Goal: Transaction & Acquisition: Download file/media

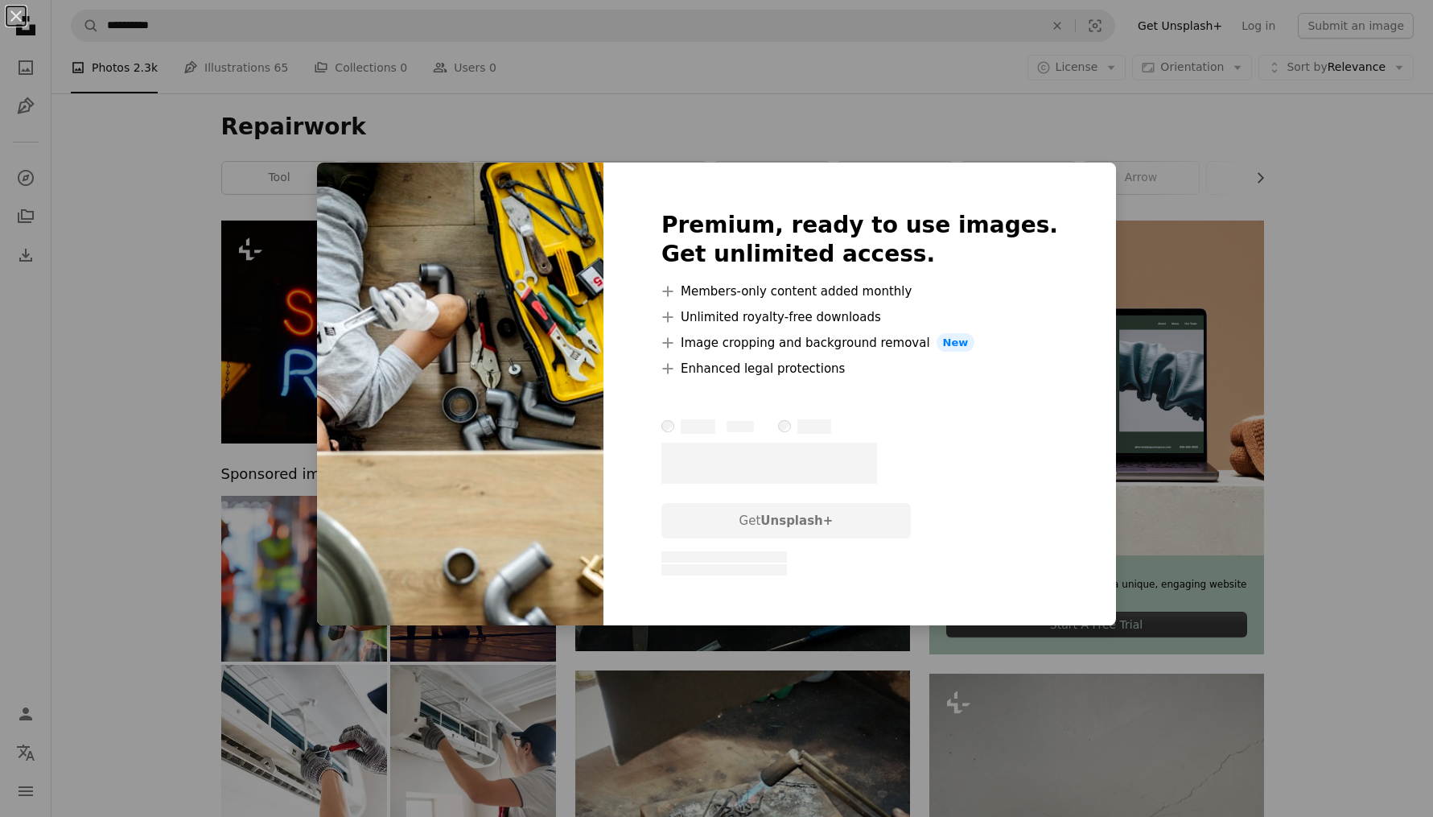
scroll to position [2469, 0]
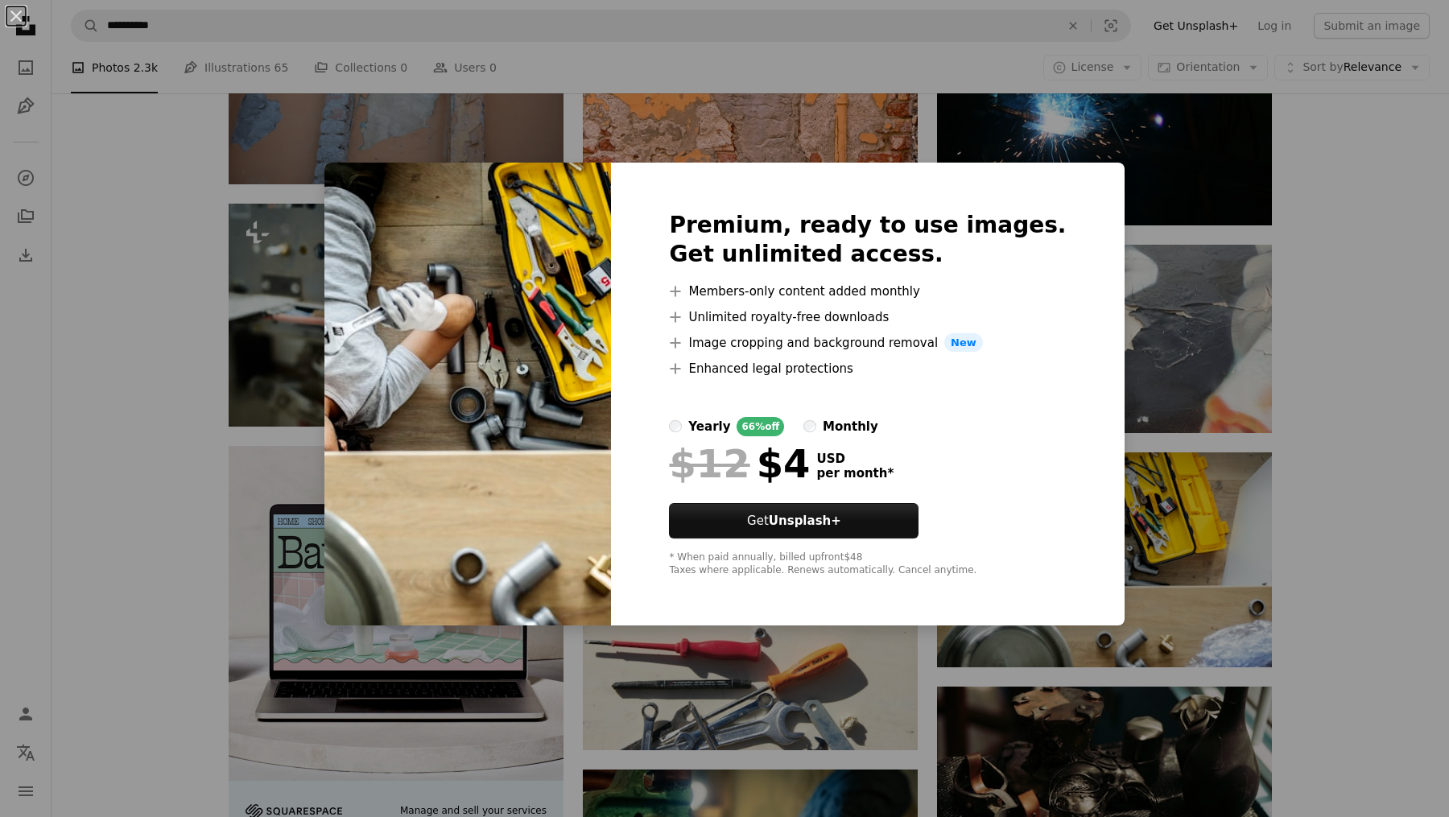
click at [1373, 293] on div "An X shape Premium, ready to use images. Get unlimited access. A plus sign Memb…" at bounding box center [724, 408] width 1449 height 817
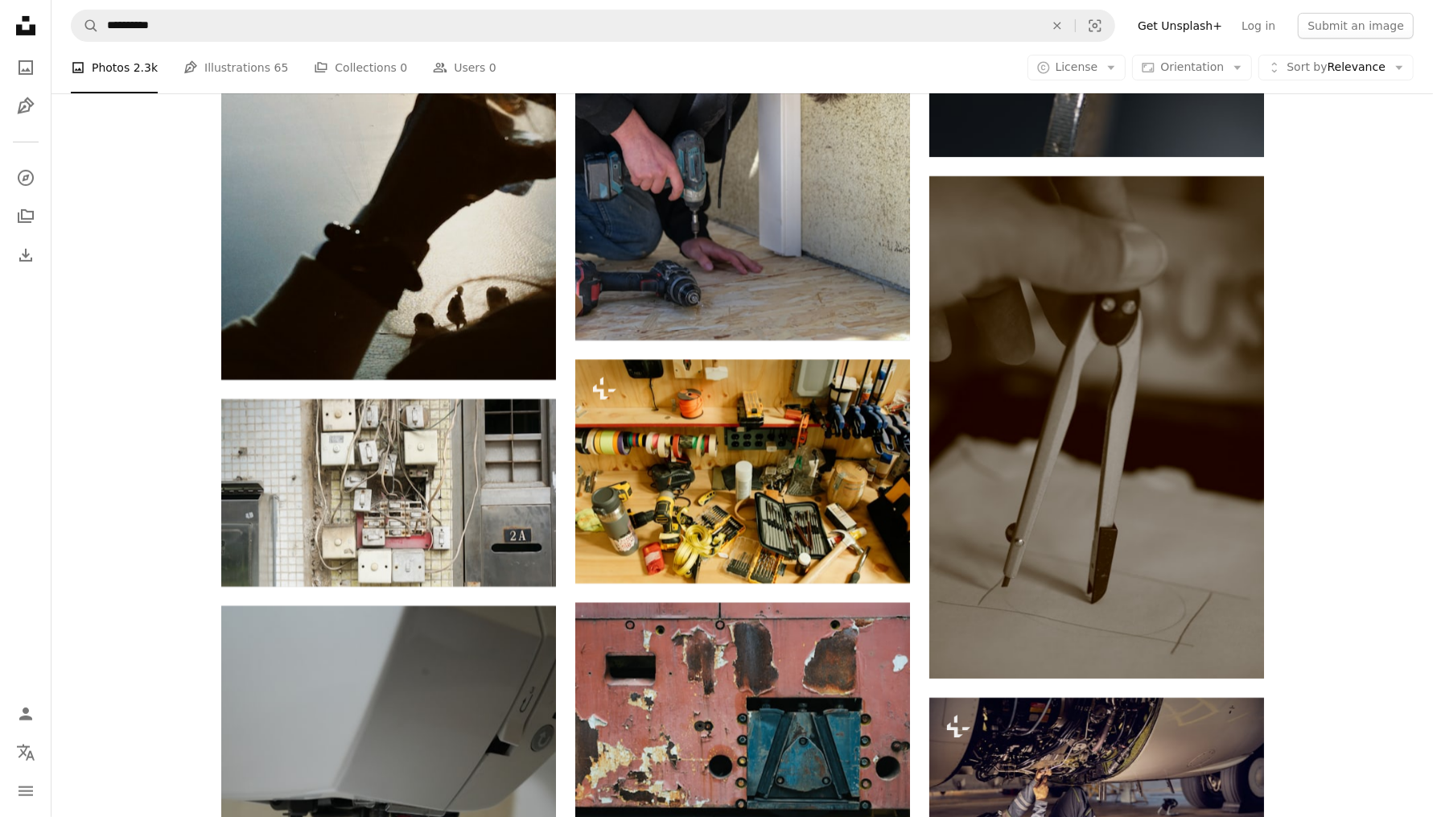
scroll to position [6381, 0]
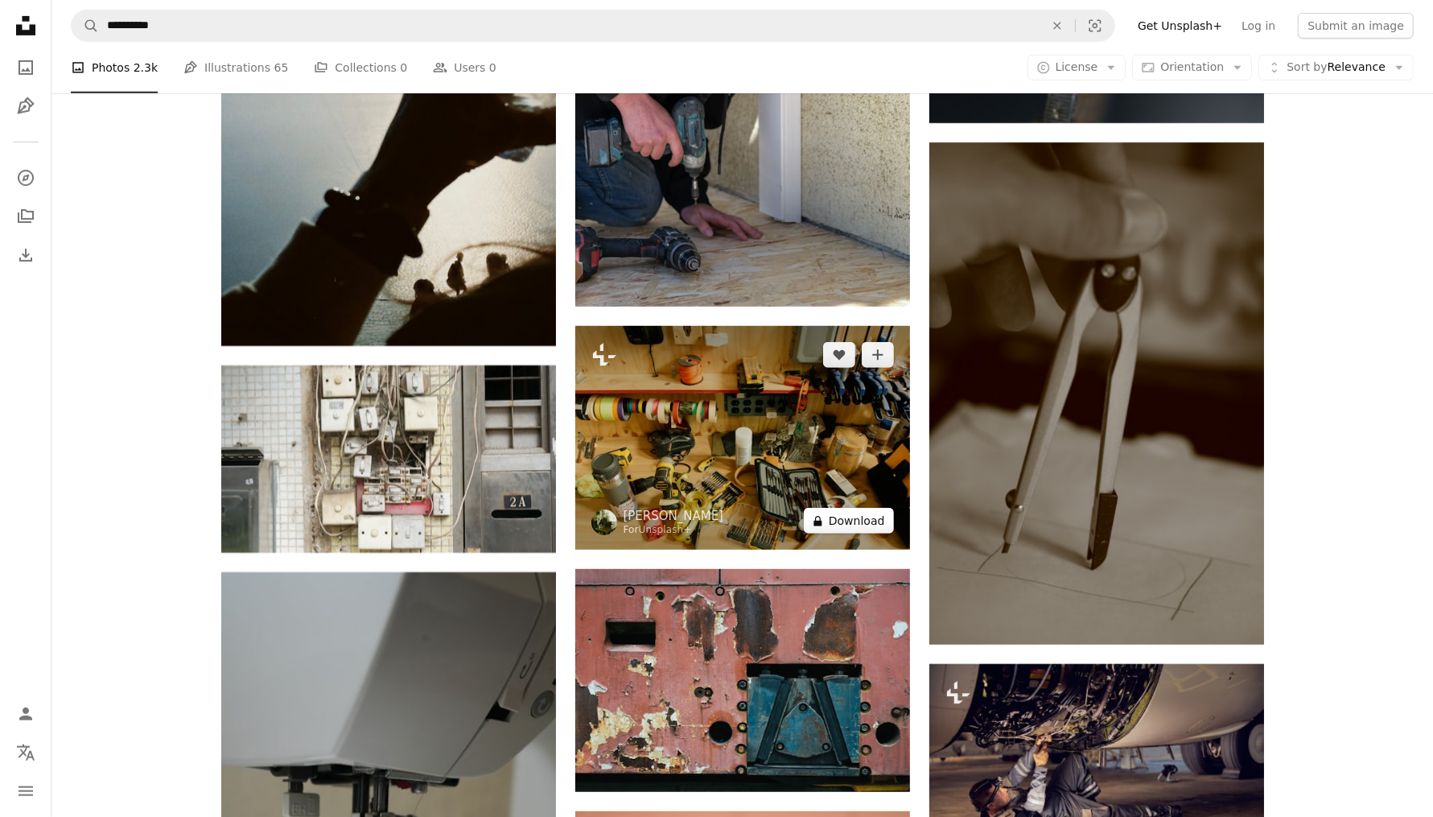
click at [860, 532] on button "A lock Download" at bounding box center [849, 521] width 90 height 26
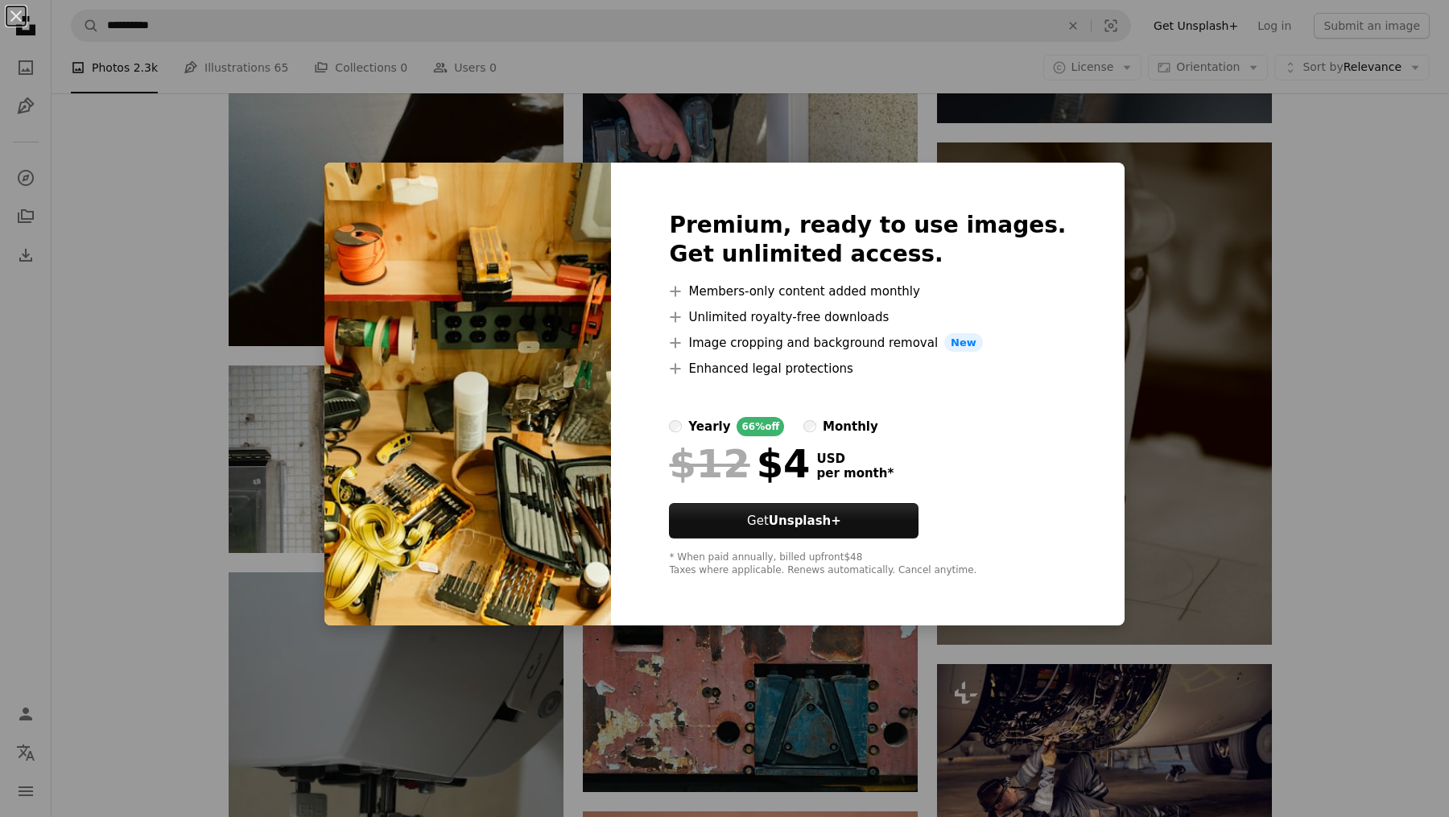
click at [1246, 199] on div "An X shape Premium, ready to use images. Get unlimited access. A plus sign Memb…" at bounding box center [724, 408] width 1449 height 817
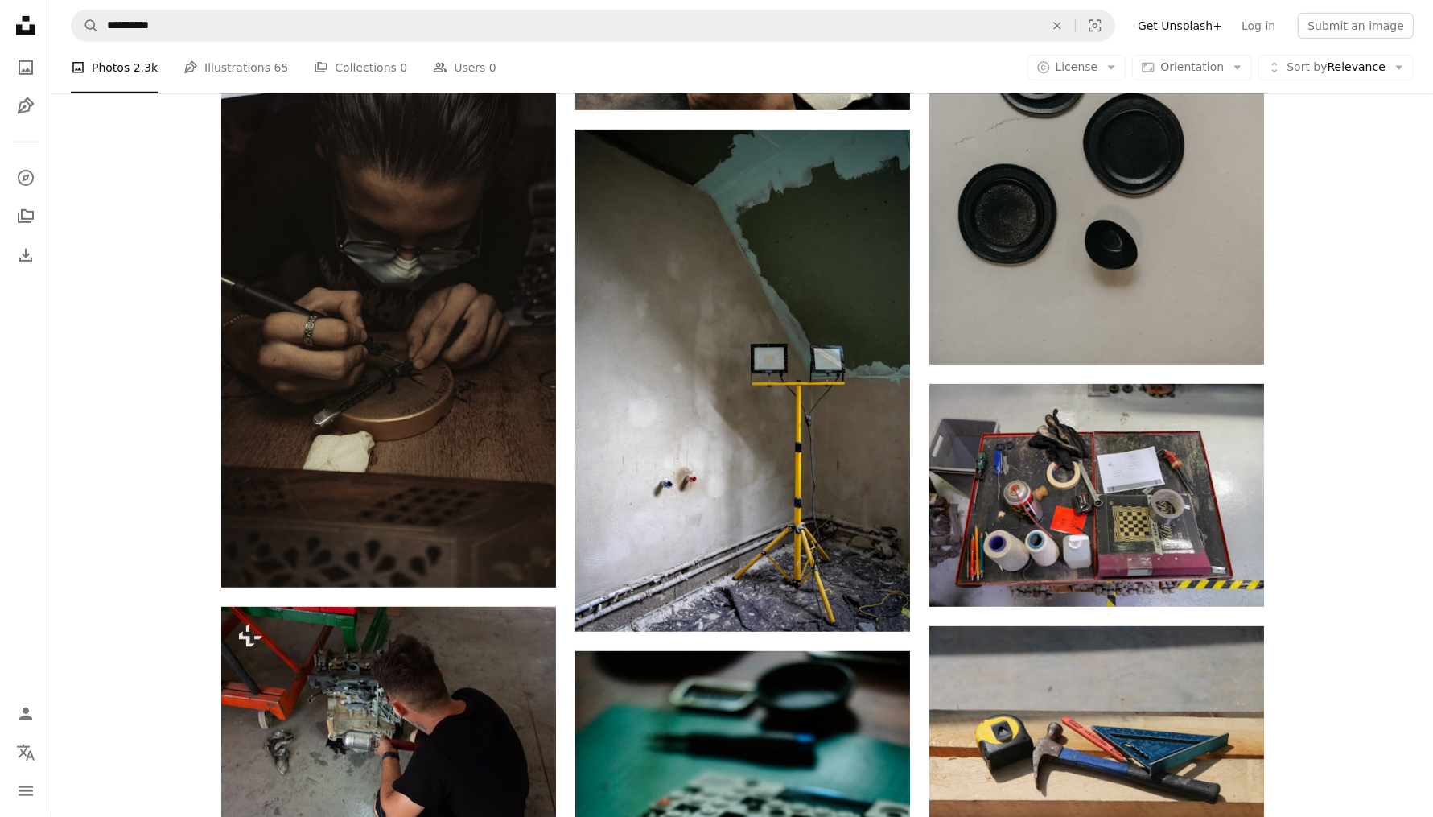
scroll to position [806, 0]
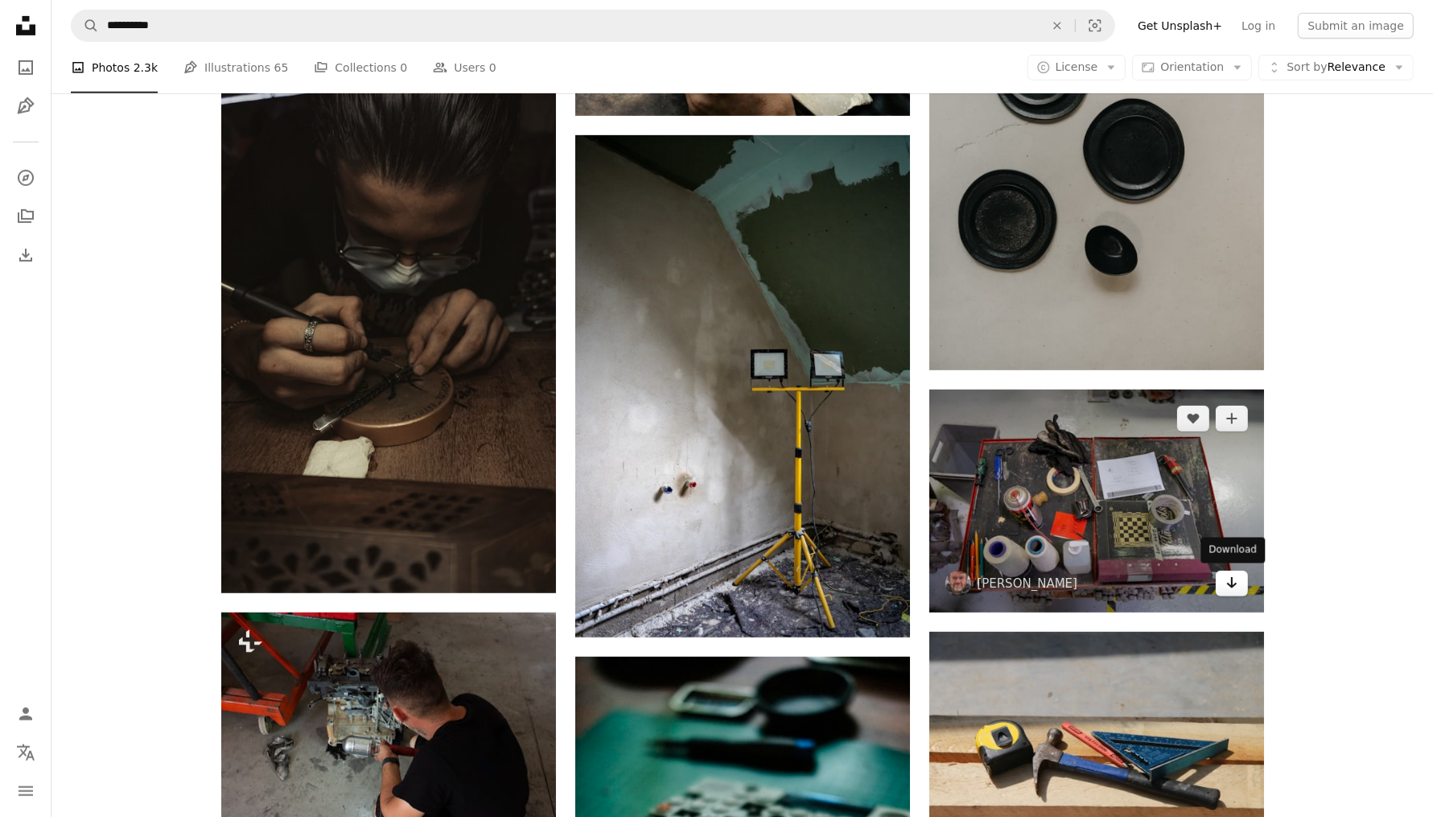
click at [1227, 586] on icon "Arrow pointing down" at bounding box center [1232, 582] width 13 height 19
